Goal: Information Seeking & Learning: Learn about a topic

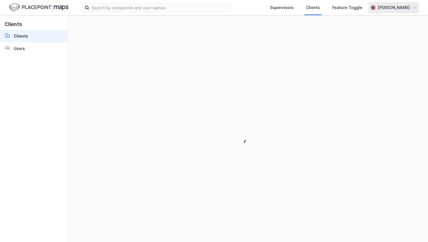
click at [402, 13] on div "[PERSON_NAME]" at bounding box center [393, 7] width 50 height 11
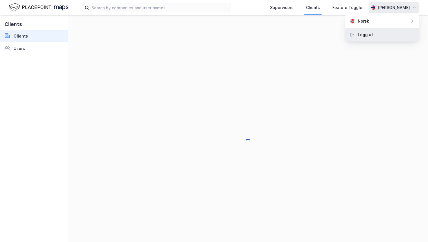
click at [392, 36] on div "Logg ut" at bounding box center [382, 35] width 74 height 14
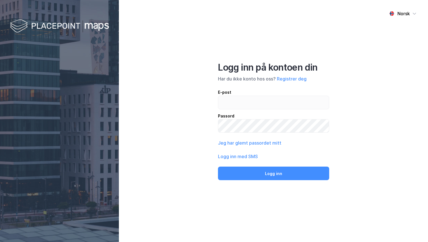
click at [271, 95] on div "E-post" at bounding box center [273, 92] width 111 height 7
click at [271, 96] on input "email" at bounding box center [273, 102] width 111 height 13
click at [268, 105] on input "email" at bounding box center [273, 102] width 111 height 13
type input "[PERSON_NAME][EMAIL_ADDRESS][DOMAIN_NAME]"
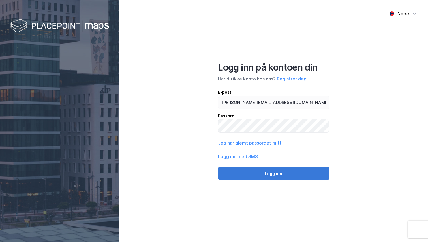
click at [271, 176] on button "Logg inn" at bounding box center [273, 174] width 111 height 14
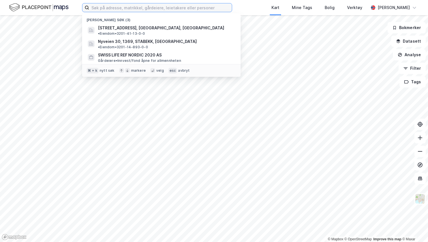
click at [123, 5] on input at bounding box center [160, 7] width 143 height 8
paste input "[PERSON_NAME]"
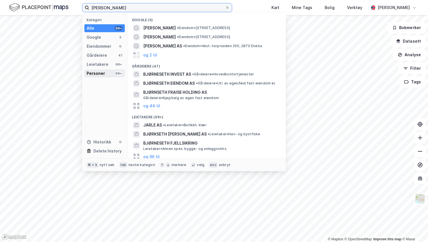
type input "[PERSON_NAME]"
click at [106, 71] on div "Personer 99+" at bounding box center [104, 74] width 40 height 8
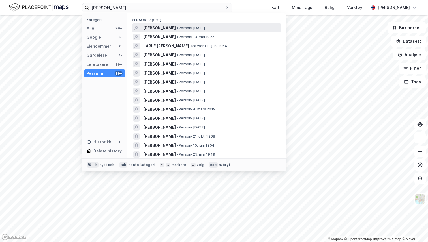
click at [167, 29] on span "[PERSON_NAME]" at bounding box center [159, 28] width 33 height 7
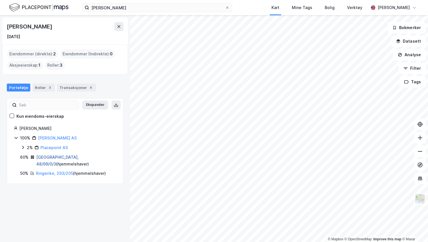
click at [52, 158] on link "[GEOGRAPHIC_DATA], 48/99/0/3" at bounding box center [57, 161] width 42 height 12
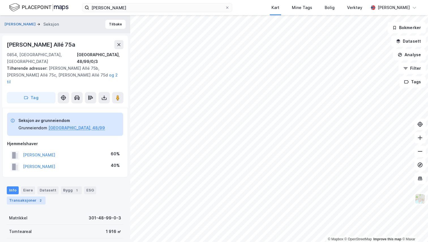
click at [26, 197] on div "Transaksjoner 2" at bounding box center [26, 201] width 39 height 8
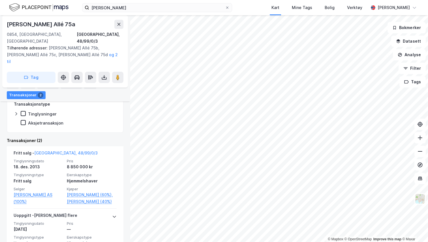
scroll to position [167, 0]
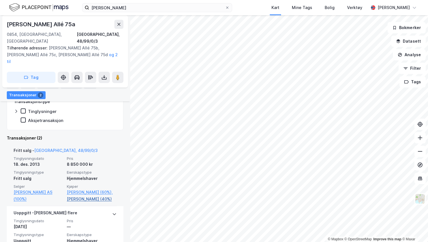
click at [87, 196] on link "[PERSON_NAME] (40%)" at bounding box center [92, 199] width 50 height 7
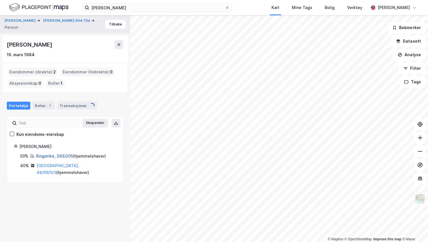
click at [56, 157] on link "Ringerike, 293/205" at bounding box center [54, 156] width 37 height 5
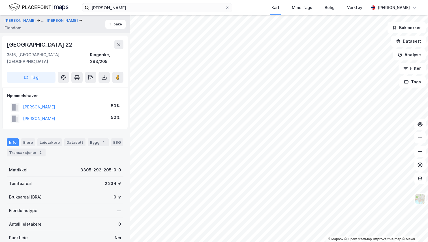
drag, startPoint x: 70, startPoint y: 100, endPoint x: 23, endPoint y: 99, distance: 47.2
click at [23, 102] on div "[PERSON_NAME] 50%" at bounding box center [65, 108] width 116 height 12
copy button "[PERSON_NAME]"
click at [119, 23] on button "Tilbake" at bounding box center [115, 24] width 20 height 9
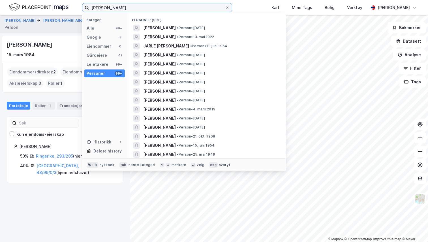
click at [141, 7] on input "[PERSON_NAME]" at bounding box center [157, 7] width 136 height 8
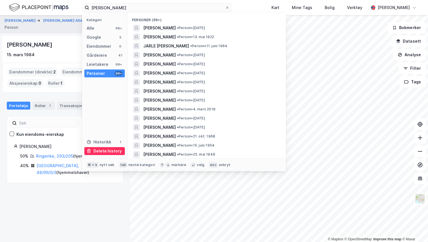
click at [99, 148] on div "Delete history" at bounding box center [107, 151] width 28 height 7
click at [48, 7] on img at bounding box center [38, 8] width 59 height 10
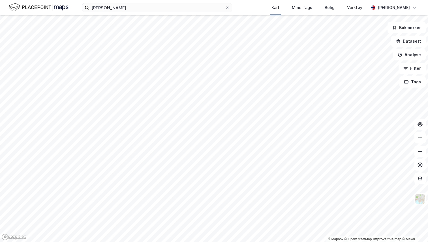
click at [109, 2] on div "[PERSON_NAME] Mine Tags [PERSON_NAME] Verktøy [PERSON_NAME]" at bounding box center [214, 7] width 428 height 15
click at [108, 4] on input "[PERSON_NAME]" at bounding box center [157, 7] width 136 height 8
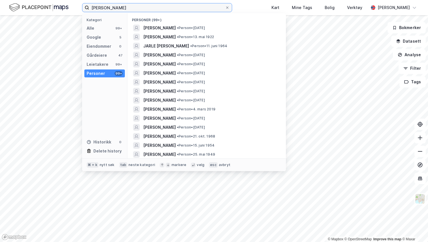
click at [108, 4] on input "[PERSON_NAME]" at bounding box center [157, 7] width 136 height 8
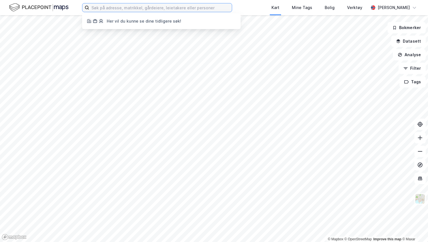
click at [100, 7] on input at bounding box center [160, 7] width 143 height 8
click at [253, 9] on div "Her vil du kunne se dine tidligere søk! Kart Mine Tags [PERSON_NAME] Verktøy [P…" at bounding box center [214, 7] width 428 height 15
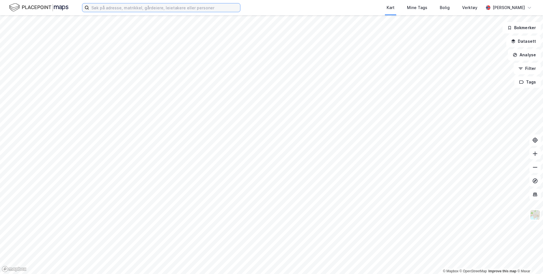
click at [109, 9] on input at bounding box center [164, 7] width 151 height 8
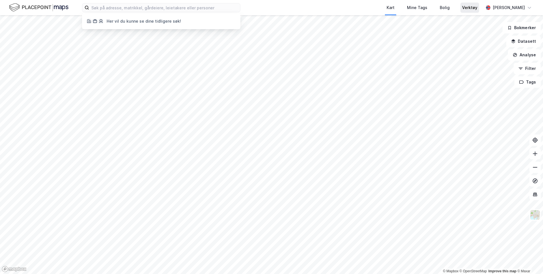
click at [427, 7] on div "Verktøy" at bounding box center [469, 7] width 15 height 7
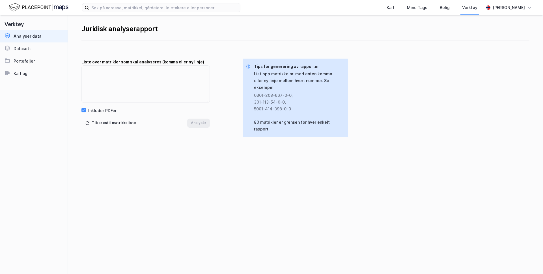
click at [35, 6] on img at bounding box center [38, 8] width 59 height 10
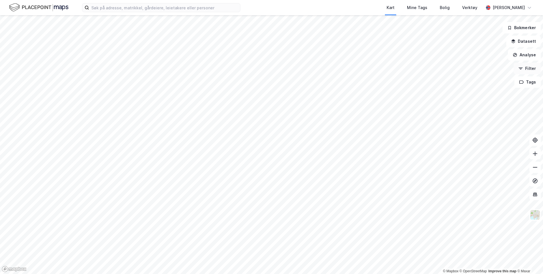
click at [427, 68] on button "Filter" at bounding box center [527, 68] width 27 height 11
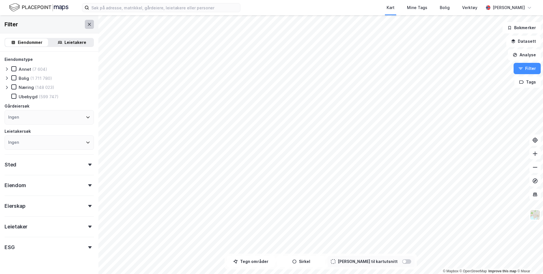
click at [89, 26] on icon at bounding box center [89, 24] width 5 height 5
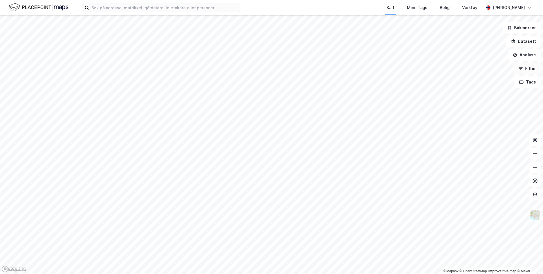
click at [427, 68] on icon "button" at bounding box center [520, 68] width 3 height 1
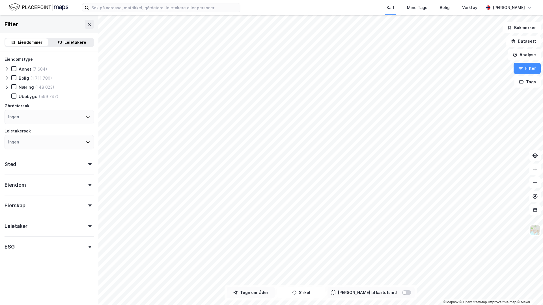
click at [257, 242] on button "Tegn områder" at bounding box center [251, 292] width 48 height 11
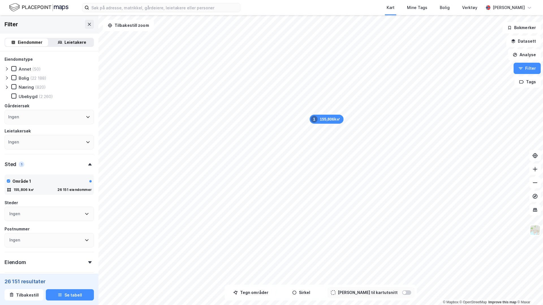
click at [7, 87] on icon at bounding box center [7, 87] width 2 height 3
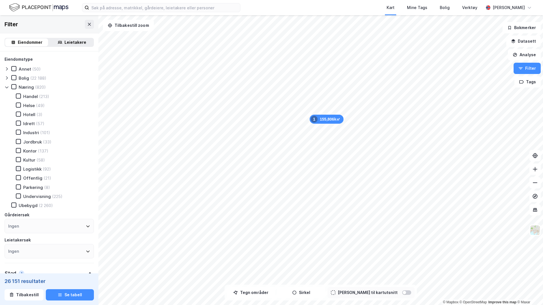
click at [20, 168] on icon at bounding box center [18, 169] width 4 height 4
click at [18, 136] on div "Handel (213) Helse (49) Hotell (3) Idrett (57) Industri (101) Jordbruk (33) Kon…" at bounding box center [51, 147] width 85 height 106
click at [18, 134] on div at bounding box center [18, 132] width 5 height 5
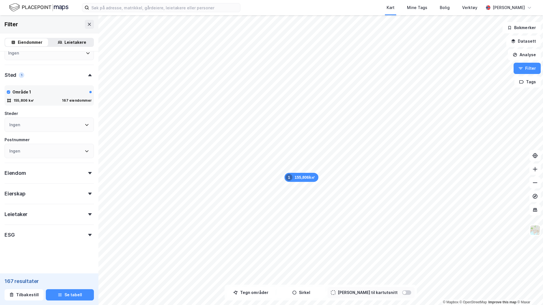
click at [30, 232] on div "ESG" at bounding box center [49, 233] width 89 height 16
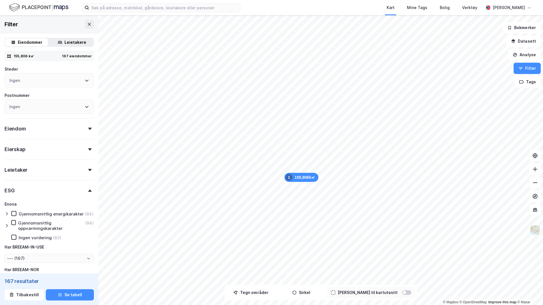
scroll to position [256, 0]
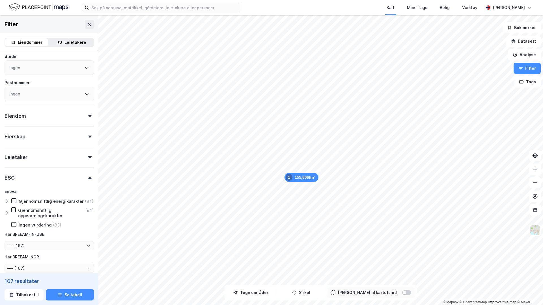
click at [9, 199] on icon at bounding box center [7, 201] width 5 height 5
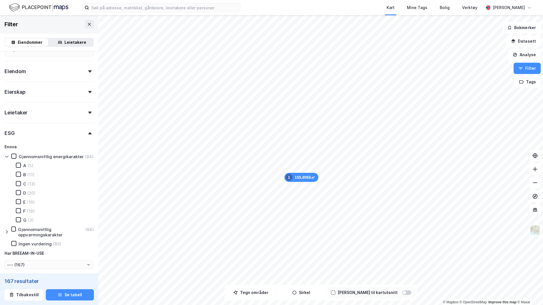
scroll to position [301, 0]
click at [17, 217] on div at bounding box center [18, 219] width 5 height 5
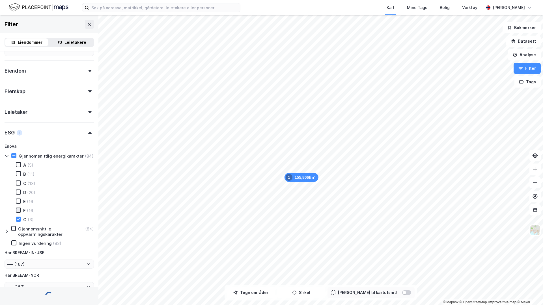
click at [17, 210] on icon at bounding box center [18, 210] width 4 height 4
type input "--- (3)"
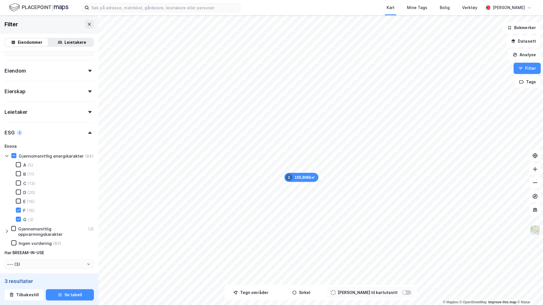
type input "--- (19)"
click at [17, 202] on icon at bounding box center [18, 201] width 4 height 4
type input "--- (35)"
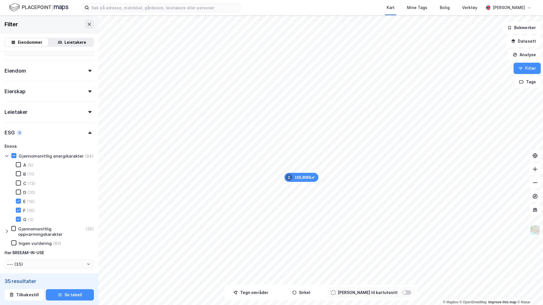
click at [18, 189] on div "A (5) B (11) C (13) D (20) E (16) F (16) G (3)" at bounding box center [51, 192] width 85 height 60
click at [18, 193] on icon at bounding box center [18, 192] width 3 height 2
type input "--- (55)"
click at [65, 242] on button "Se tabell" at bounding box center [70, 295] width 48 height 11
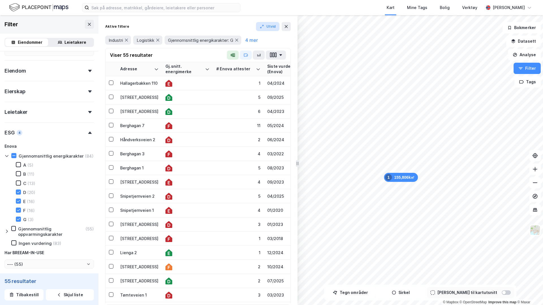
click at [268, 28] on button "Utvid" at bounding box center [268, 26] width 24 height 9
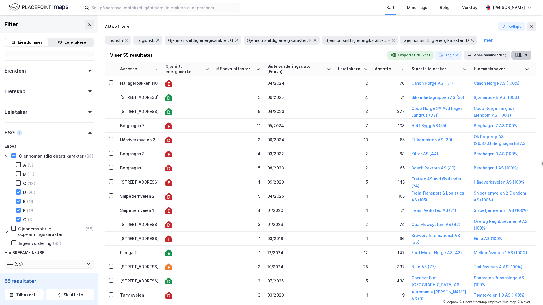
click at [427, 56] on icon "button" at bounding box center [517, 55] width 2 height 5
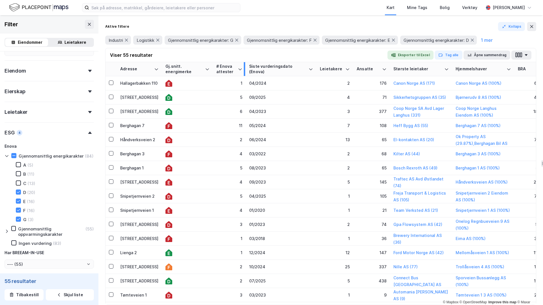
drag, startPoint x: 262, startPoint y: 68, endPoint x: 244, endPoint y: 68, distance: 18.1
click at [244, 68] on div at bounding box center [244, 69] width 1 height 14
click at [427, 54] on button "button" at bounding box center [521, 55] width 20 height 9
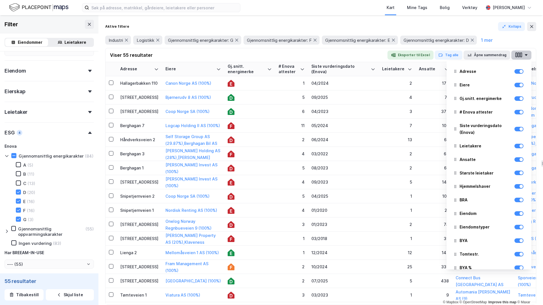
click at [427, 57] on button "button" at bounding box center [521, 55] width 20 height 9
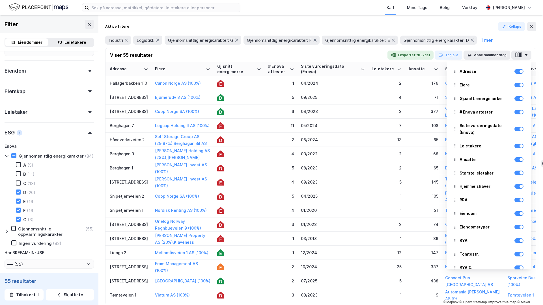
click at [337, 53] on div "Viser 55 resultater Eksporter til Excel Tag alle Åpne sammendrag Adresse [PERSO…" at bounding box center [320, 55] width 430 height 14
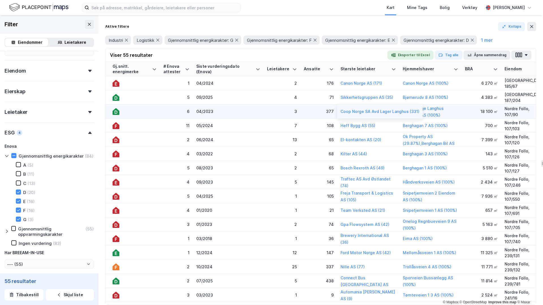
scroll to position [0, 0]
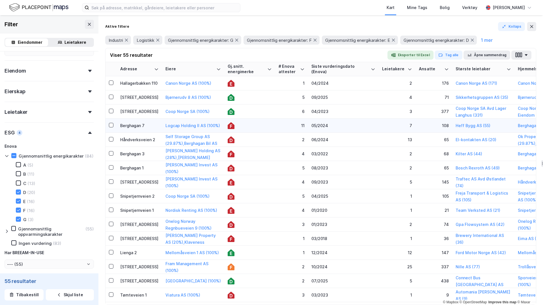
click at [135, 126] on div "Berghagan 7" at bounding box center [139, 126] width 38 height 6
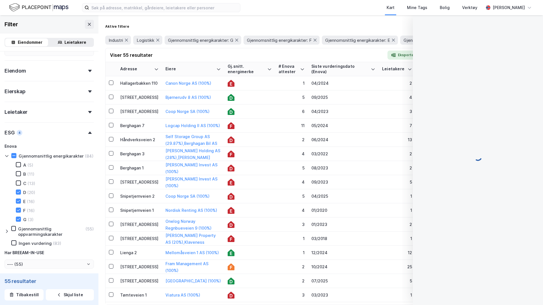
scroll to position [1, 0]
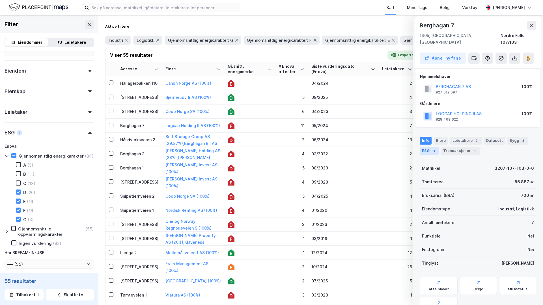
click at [427, 147] on div "ESG 11" at bounding box center [429, 151] width 19 height 8
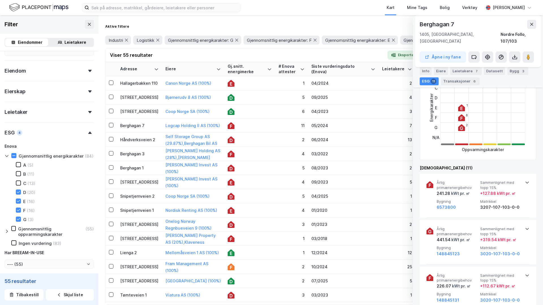
scroll to position [126, 0]
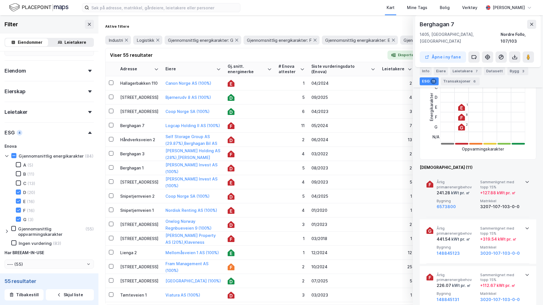
click at [427, 180] on span "Sammenlignet med topp 15%" at bounding box center [500, 185] width 41 height 10
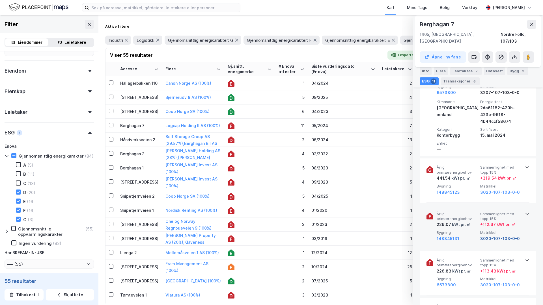
scroll to position [258, 0]
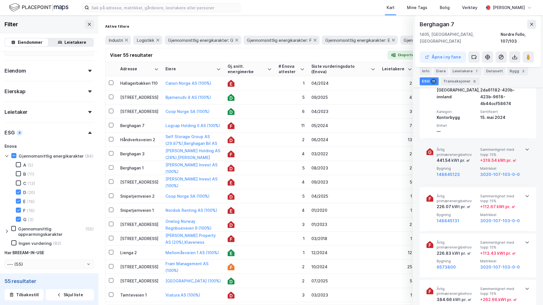
click at [427, 147] on span "Sammenlignet med topp 15%" at bounding box center [500, 152] width 41 height 10
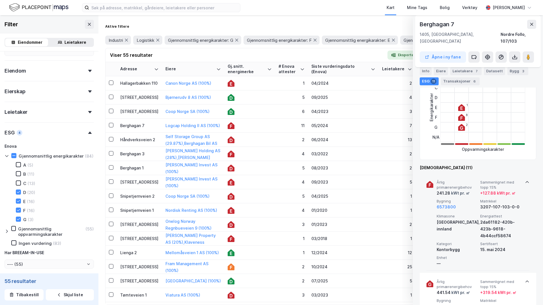
scroll to position [0, 0]
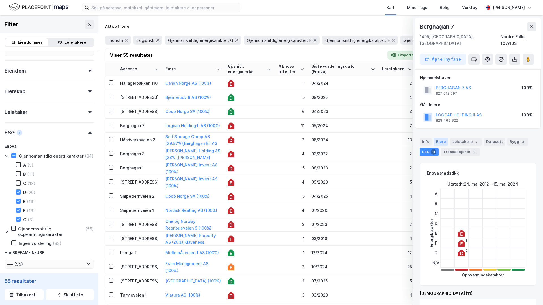
click at [427, 138] on div "Eiere" at bounding box center [441, 142] width 14 height 8
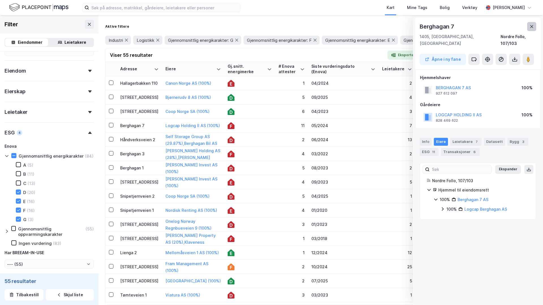
click at [427, 25] on icon at bounding box center [531, 26] width 5 height 5
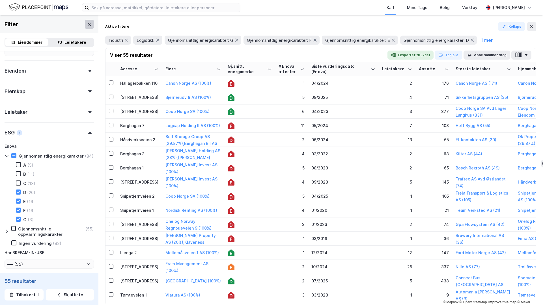
click at [92, 24] on button at bounding box center [89, 24] width 9 height 9
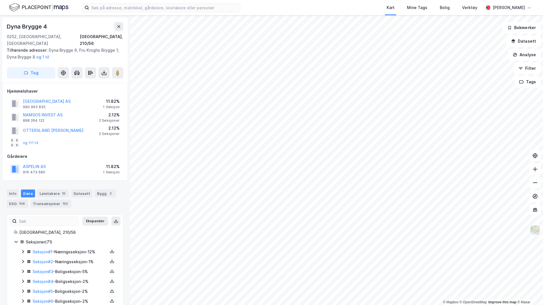
scroll to position [26, 0]
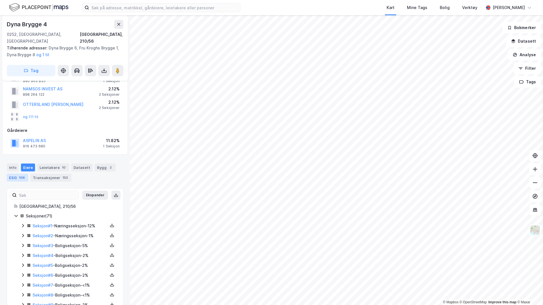
click at [21, 175] on div "106" at bounding box center [22, 178] width 8 height 6
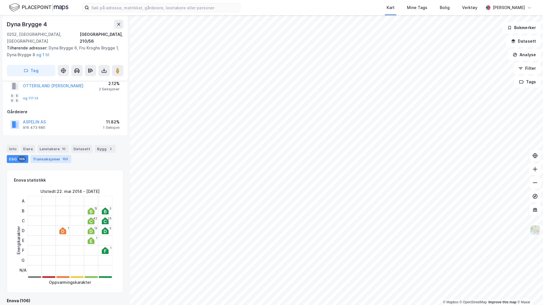
scroll to position [45, 0]
click at [24, 145] on div "Eiere" at bounding box center [28, 149] width 14 height 8
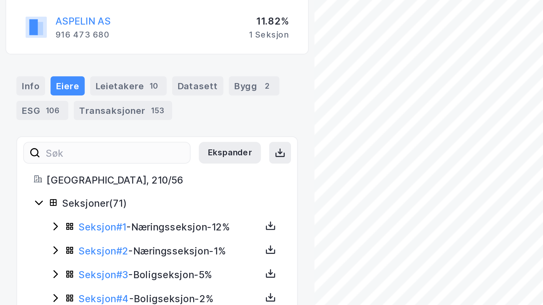
scroll to position [53, 0]
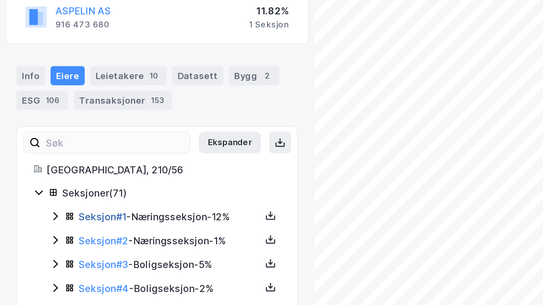
click at [46, 197] on link "Seksjon # 1" at bounding box center [43, 199] width 20 height 5
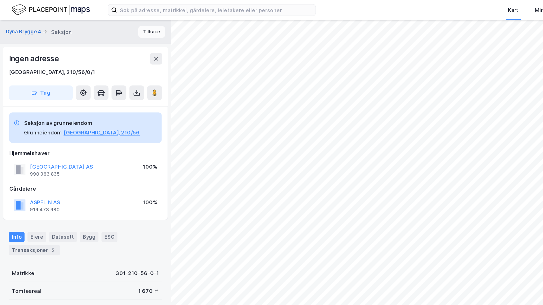
click at [118, 27] on button "Tilbake" at bounding box center [115, 24] width 20 height 9
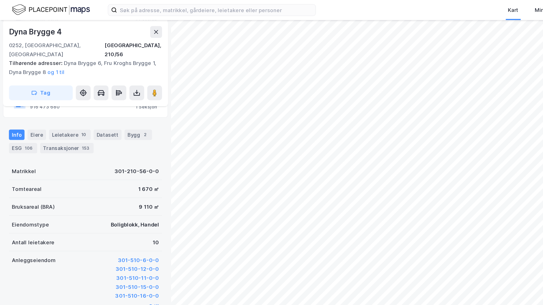
scroll to position [94, 0]
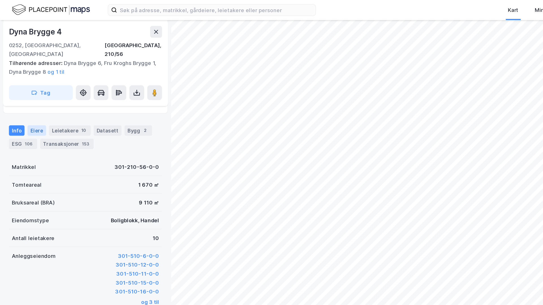
click at [26, 96] on div "Eiere" at bounding box center [28, 100] width 14 height 8
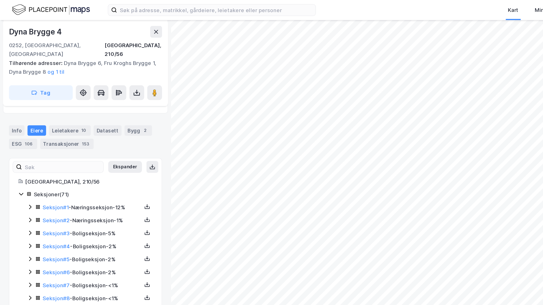
scroll to position [102, 0]
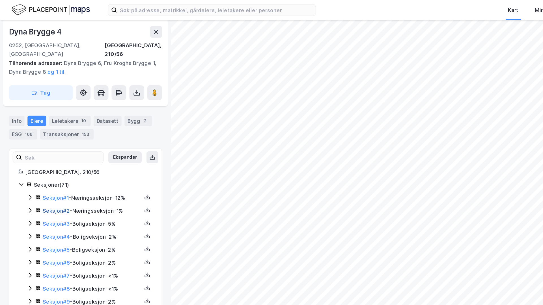
click at [47, 158] on link "Seksjon # 2" at bounding box center [43, 160] width 21 height 5
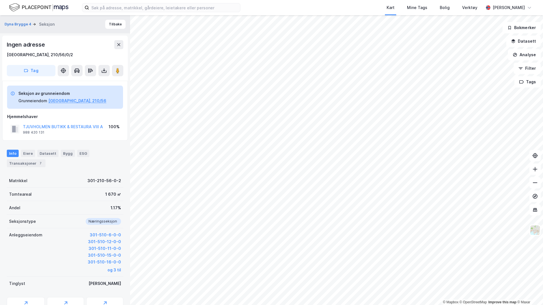
click at [120, 29] on div "Dyna Brygge 4 Seksjon Tilbake" at bounding box center [65, 24] width 130 height 18
click at [119, 26] on button "Tilbake" at bounding box center [115, 24] width 20 height 9
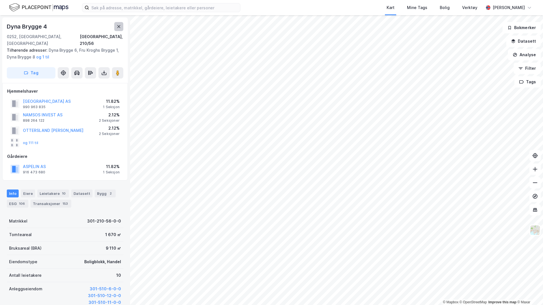
click at [118, 27] on icon at bounding box center [118, 26] width 3 height 3
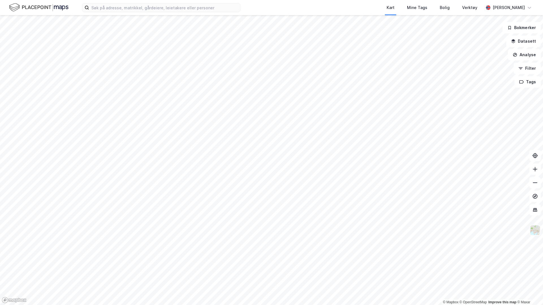
click at [427, 235] on img at bounding box center [535, 230] width 11 height 11
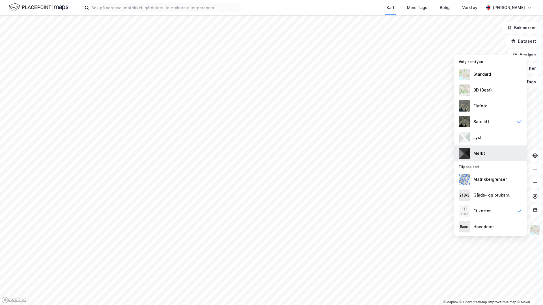
click at [427, 150] on div "Mørkt" at bounding box center [490, 154] width 72 height 16
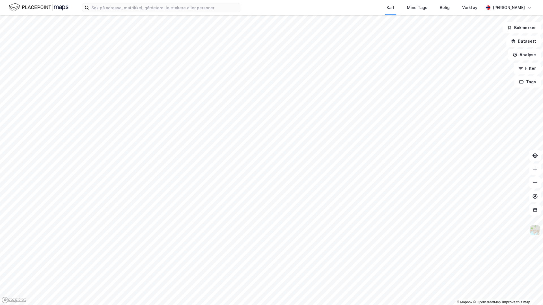
click at [427, 228] on img at bounding box center [535, 230] width 11 height 11
